Goal: Information Seeking & Learning: Learn about a topic

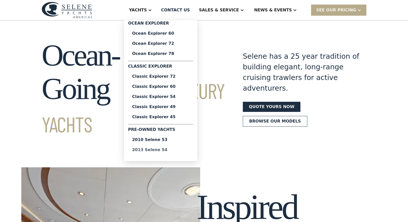
click at [169, 151] on div "2013 Selene 54" at bounding box center [160, 150] width 57 height 4
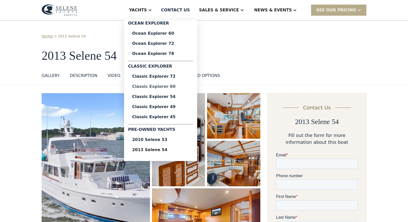
click at [180, 87] on div "Classic Explorer 60" at bounding box center [160, 87] width 57 height 4
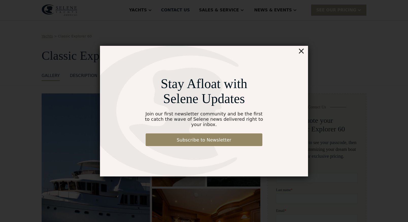
click at [300, 54] on div "×" at bounding box center [300, 51] width 7 height 10
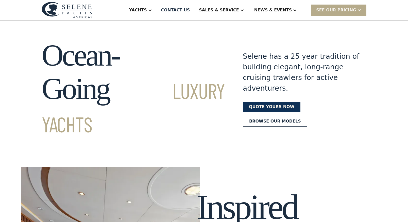
click at [271, 102] on link "Quote yours now" at bounding box center [272, 107] width 58 height 10
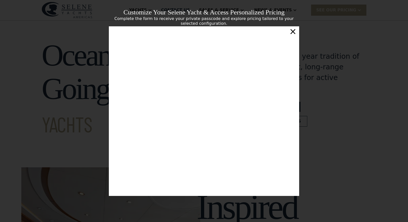
scroll to position [88, 0]
click at [295, 32] on div "×" at bounding box center [292, 31] width 7 height 10
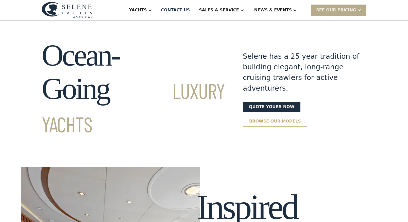
click at [279, 116] on link "Browse our models" at bounding box center [275, 121] width 64 height 11
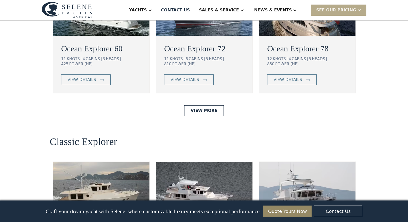
scroll to position [1075, 0]
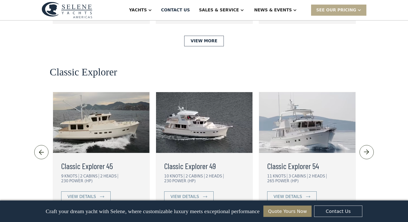
click at [368, 148] on img at bounding box center [366, 152] width 8 height 8
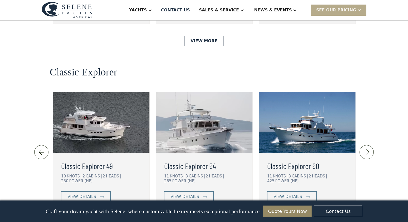
click at [368, 148] on img at bounding box center [366, 152] width 8 height 8
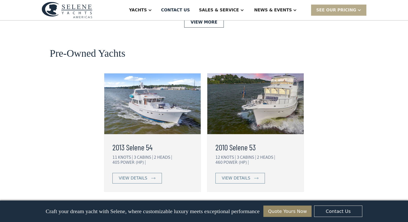
scroll to position [1340, 0]
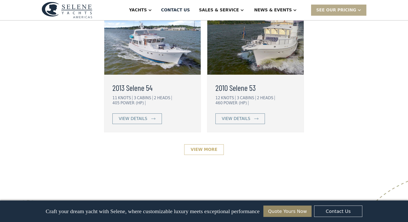
click at [205, 145] on link "View More" at bounding box center [203, 150] width 39 height 11
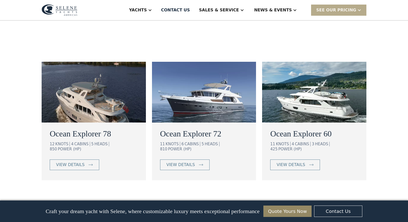
scroll to position [289, 0]
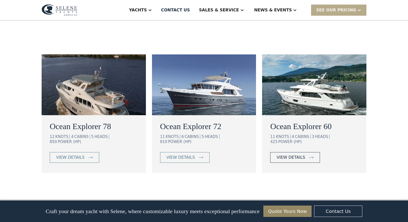
click at [296, 155] on div "view details" at bounding box center [290, 158] width 28 height 6
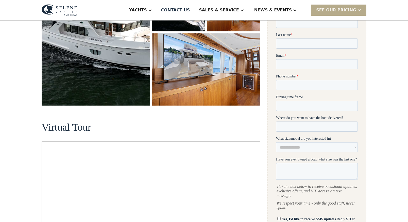
scroll to position [248, 0]
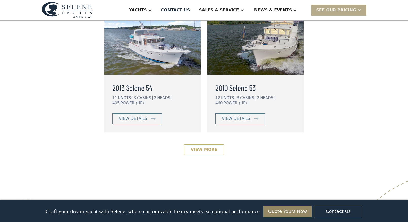
click at [194, 145] on link "View More" at bounding box center [203, 150] width 39 height 11
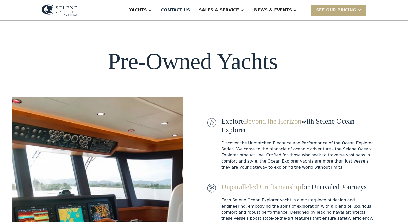
click at [337, 11] on div "SEE Our Pricing" at bounding box center [336, 10] width 40 height 6
